Goal: Use online tool/utility: Utilize a website feature to perform a specific function

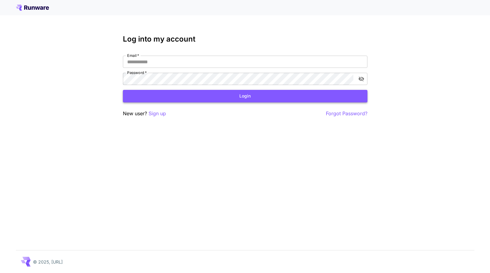
type input "**********"
click at [227, 97] on button "Login" at bounding box center [245, 96] width 245 height 13
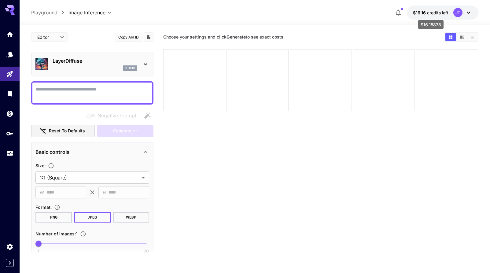
click at [427, 11] on span "credits left" at bounding box center [437, 12] width 21 height 5
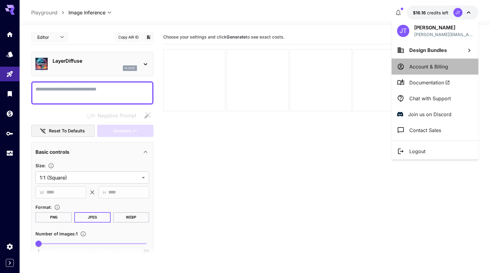
click at [427, 67] on p "Account & Billing" at bounding box center [429, 66] width 39 height 7
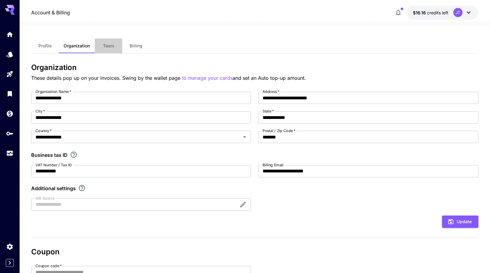
click at [108, 47] on span "Team" at bounding box center [108, 46] width 11 height 6
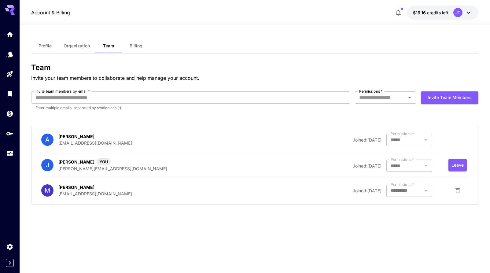
click at [132, 48] on span "Billing" at bounding box center [136, 46] width 13 height 6
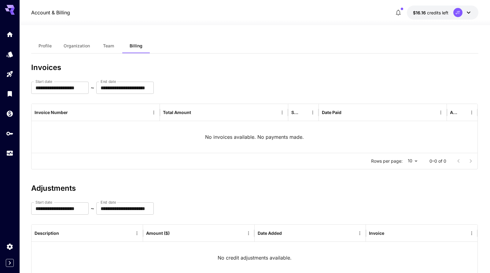
click at [41, 40] on button "Profile" at bounding box center [45, 46] width 28 height 15
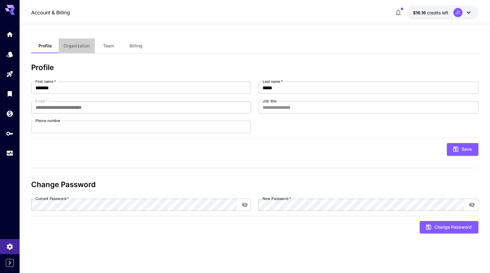
click at [80, 45] on span "Organization" at bounding box center [77, 46] width 26 height 6
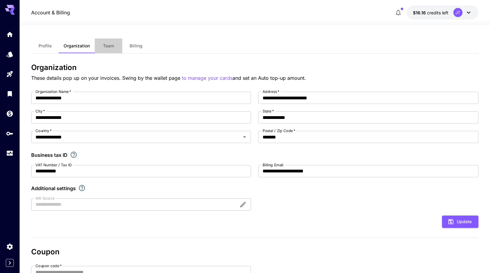
click at [102, 45] on button "Team" at bounding box center [109, 46] width 28 height 15
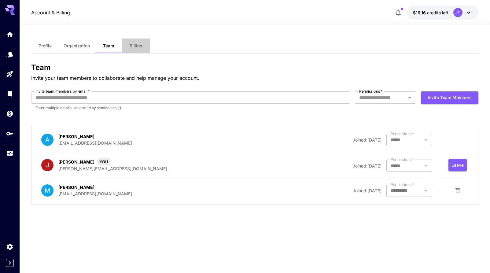
click at [141, 47] on span "Billing" at bounding box center [136, 46] width 13 height 6
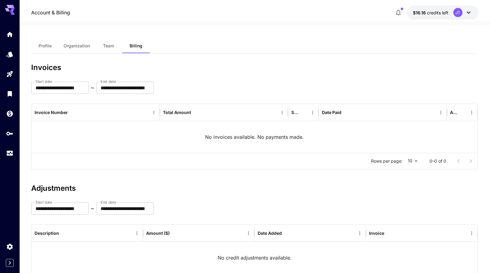
click at [468, 12] on icon at bounding box center [468, 12] width 7 height 7
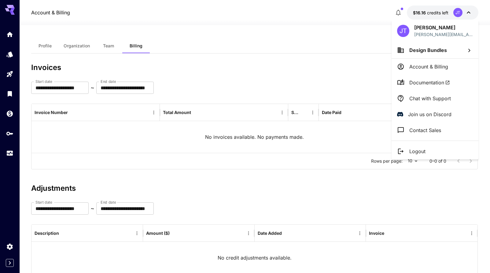
click at [447, 71] on li "Account & Billing" at bounding box center [435, 67] width 87 height 16
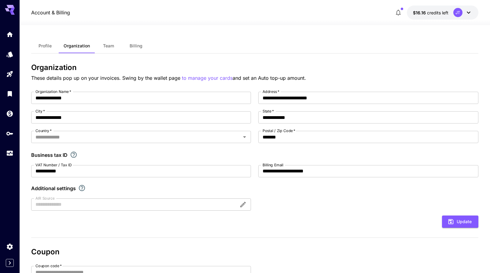
type input "**********"
click at [431, 12] on span "credits left" at bounding box center [437, 12] width 21 height 5
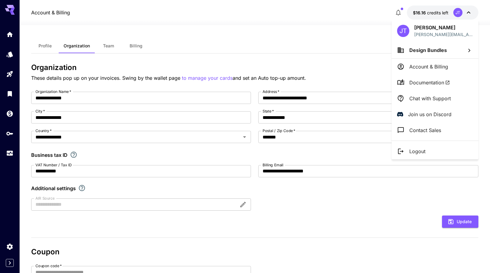
click at [398, 9] on div at bounding box center [245, 136] width 490 height 273
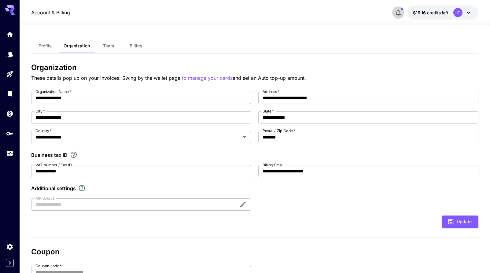
click at [398, 12] on icon "button" at bounding box center [398, 12] width 7 height 7
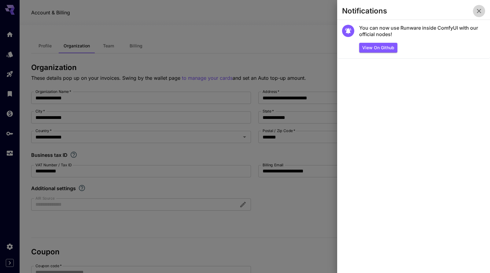
click at [478, 9] on icon "button" at bounding box center [479, 11] width 4 height 4
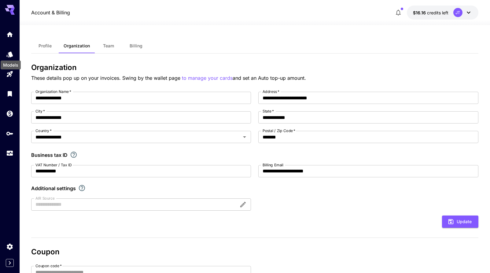
drag, startPoint x: 9, startPoint y: 56, endPoint x: 10, endPoint y: 59, distance: 3.4
click at [10, 59] on div "Models" at bounding box center [10, 63] width 21 height 14
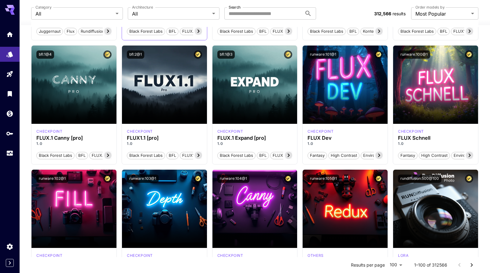
scroll to position [279, 0]
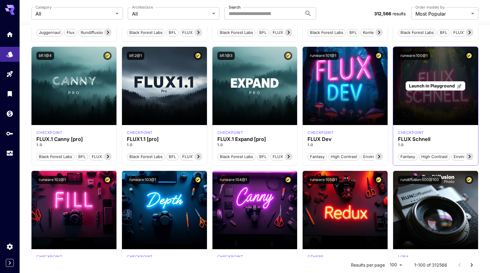
click at [427, 121] on div "Launch in Playground" at bounding box center [435, 86] width 85 height 78
click at [412, 111] on div "Launch in Playground" at bounding box center [435, 86] width 85 height 78
click at [425, 86] on span "Launch in Playground" at bounding box center [432, 85] width 46 height 5
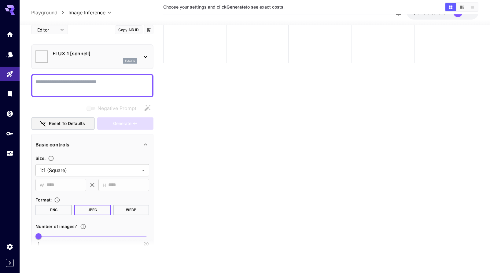
type input "**********"
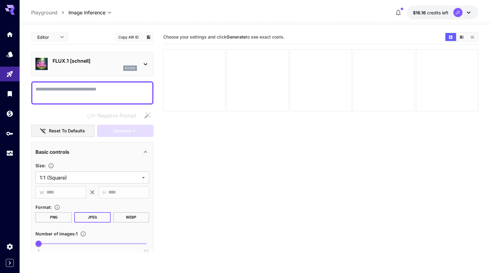
click at [88, 91] on textarea "Negative Prompt" at bounding box center [92, 93] width 114 height 15
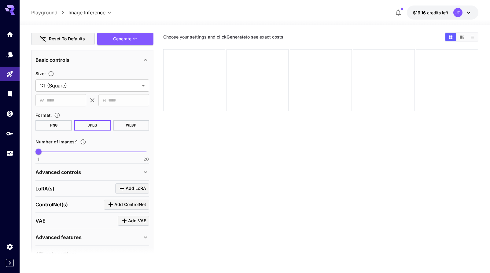
scroll to position [102, 0]
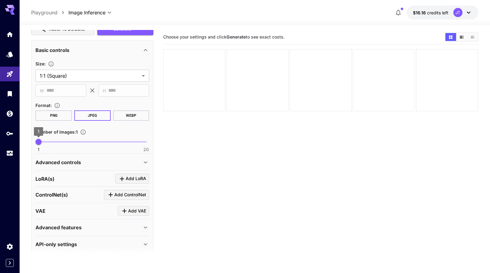
type textarea "**********"
drag, startPoint x: 39, startPoint y: 140, endPoint x: 52, endPoint y: 142, distance: 13.0
click at [52, 142] on span "3" at bounding box center [50, 142] width 6 height 6
type input "*"
click at [55, 142] on span "4" at bounding box center [56, 142] width 6 height 6
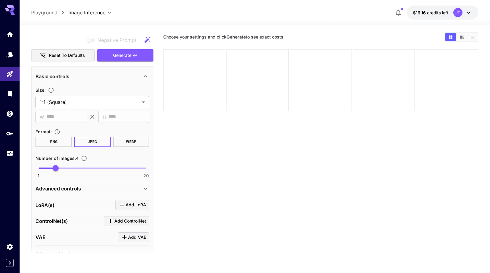
scroll to position [0, 0]
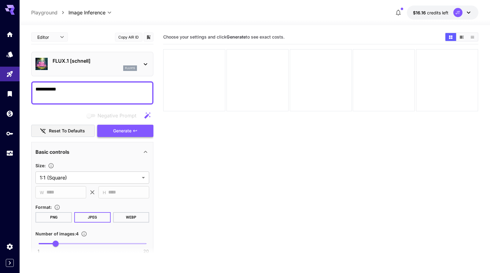
click at [134, 130] on icon "button" at bounding box center [135, 131] width 5 height 5
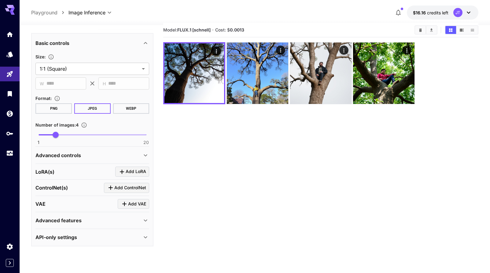
scroll to position [9, 0]
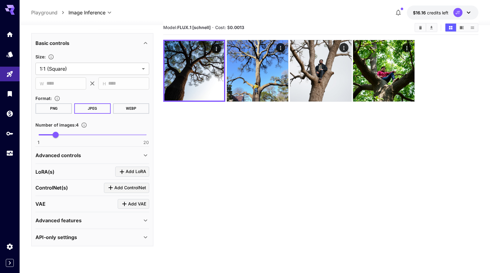
click at [115, 156] on div "Advanced controls" at bounding box center [88, 155] width 106 height 7
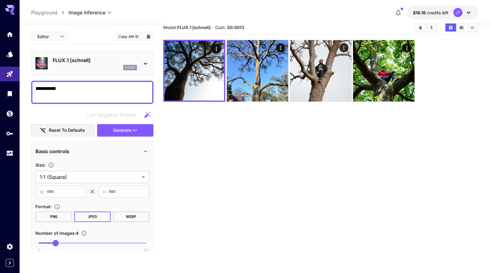
scroll to position [0, 0]
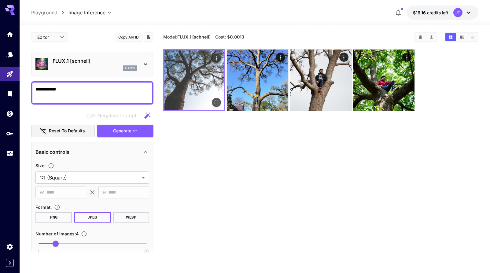
click at [203, 78] on img at bounding box center [195, 80] width 60 height 60
click at [218, 105] on icon "Open in fullscreen" at bounding box center [217, 102] width 6 height 6
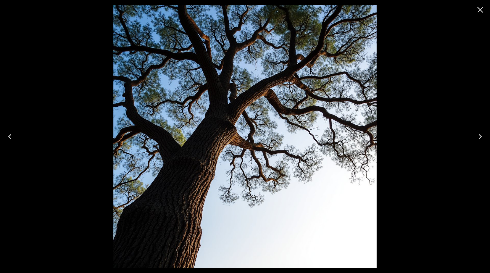
click at [481, 10] on icon "Close" at bounding box center [481, 10] width 10 height 10
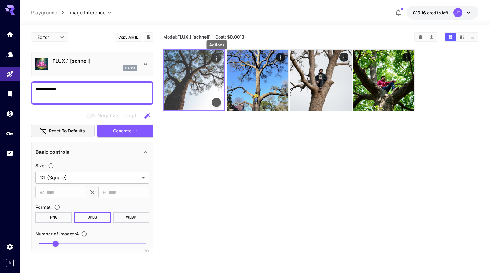
click at [218, 58] on icon "Actions" at bounding box center [217, 58] width 6 height 6
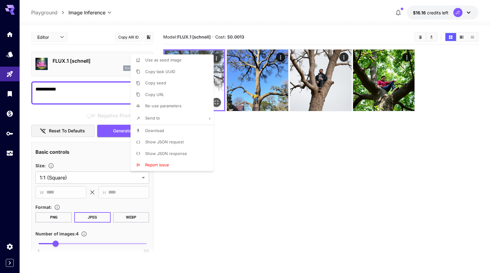
click at [218, 58] on div at bounding box center [245, 136] width 490 height 273
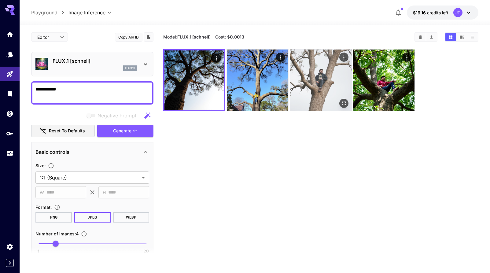
click at [327, 84] on img at bounding box center [321, 81] width 62 height 62
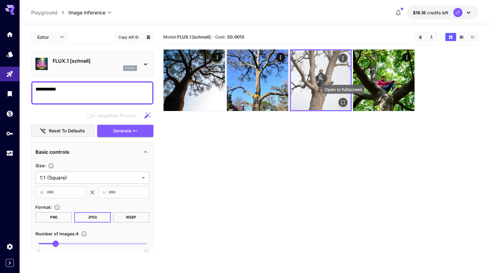
click at [344, 102] on icon "Open in fullscreen" at bounding box center [343, 102] width 6 height 6
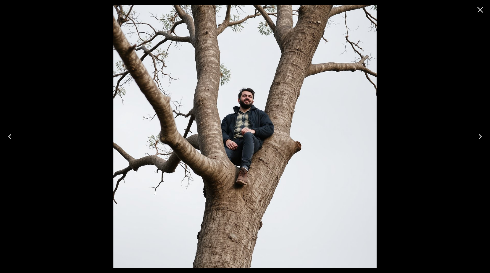
click at [480, 11] on icon "Close" at bounding box center [481, 10] width 10 height 10
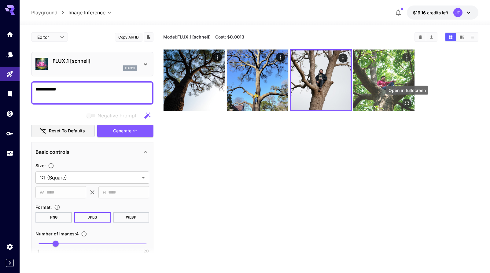
click at [407, 103] on icon "Open in fullscreen" at bounding box center [408, 103] width 6 height 6
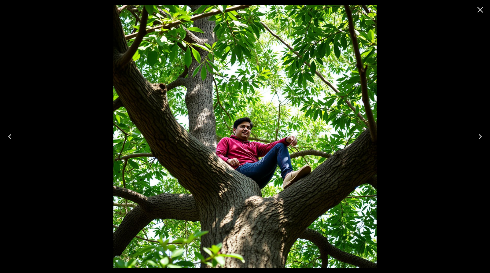
click at [479, 7] on icon "Close" at bounding box center [481, 10] width 10 height 10
